Goal: Task Accomplishment & Management: Use online tool/utility

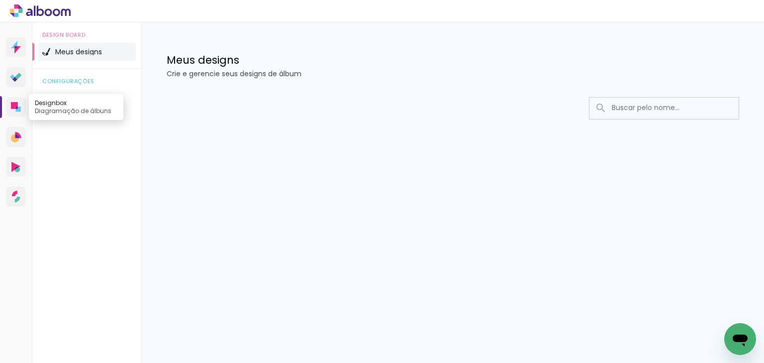
click at [14, 101] on link "Designbox Diagramação de álbuns" at bounding box center [16, 107] width 20 height 20
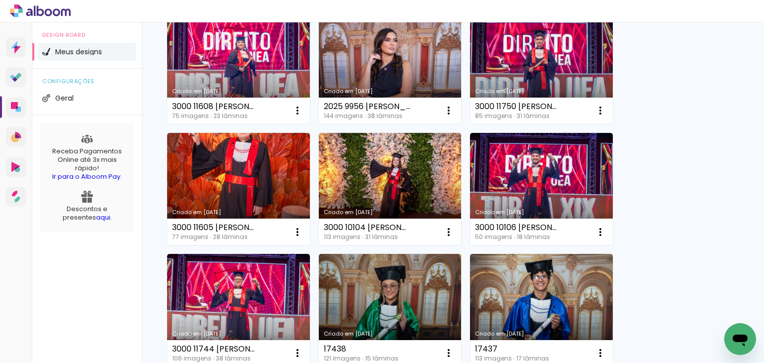
scroll to position [318, 0]
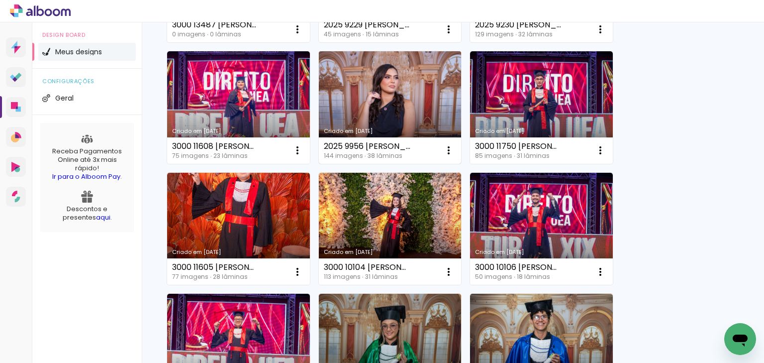
click at [404, 102] on link "Criado em [DATE]" at bounding box center [390, 107] width 143 height 112
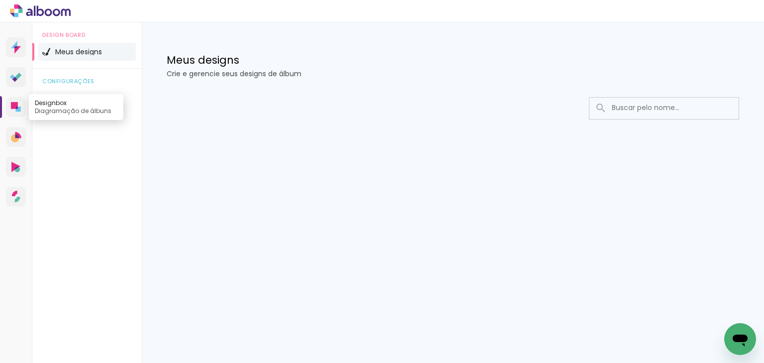
click at [18, 104] on icon at bounding box center [16, 107] width 10 height 10
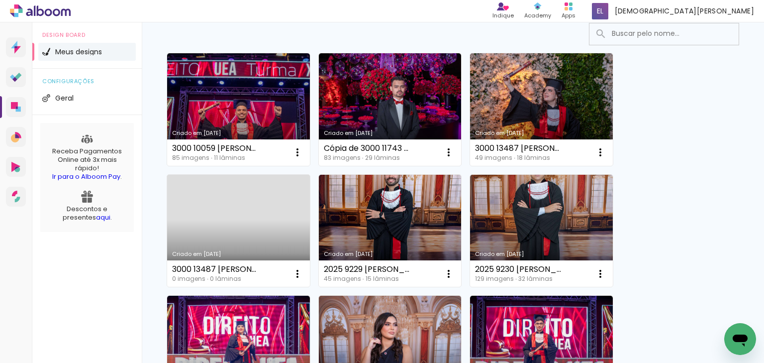
scroll to position [80, 0]
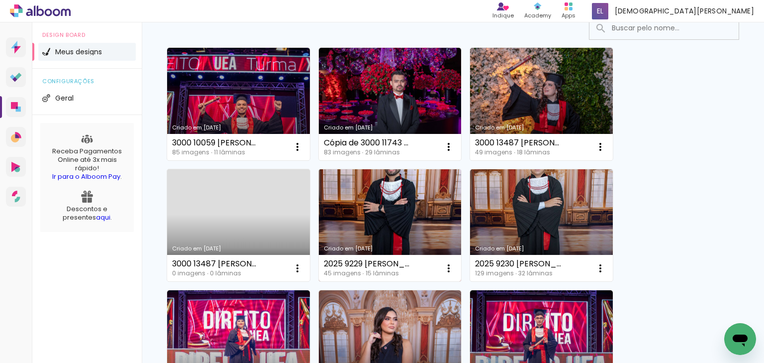
click at [375, 220] on link "Criado em 23/09/25" at bounding box center [390, 225] width 143 height 112
